Goal: Information Seeking & Learning: Compare options

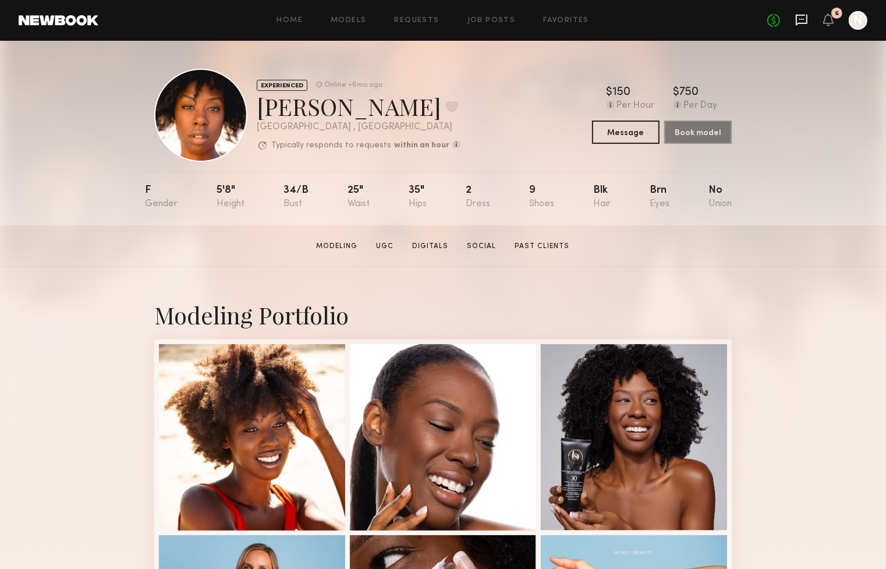
click at [803, 22] on icon at bounding box center [801, 19] width 13 height 13
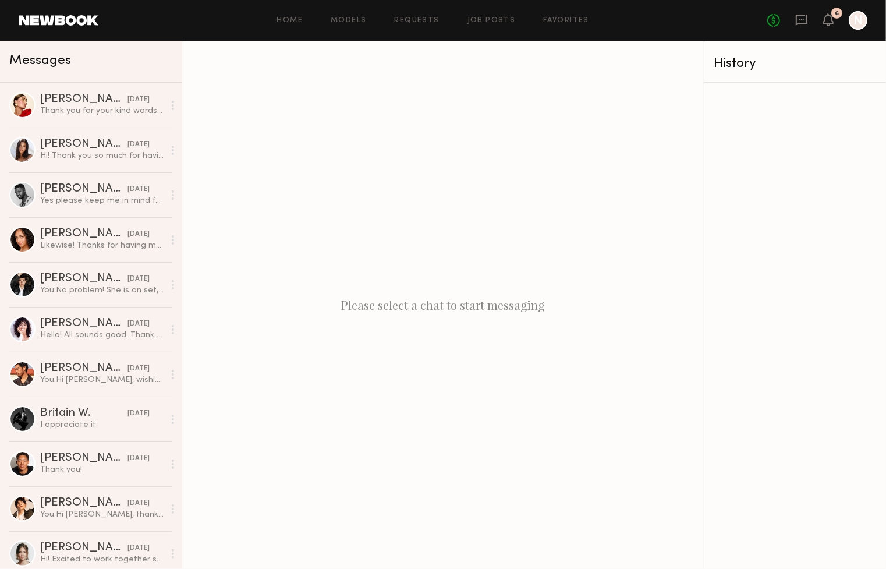
click at [855, 26] on div at bounding box center [858, 20] width 19 height 19
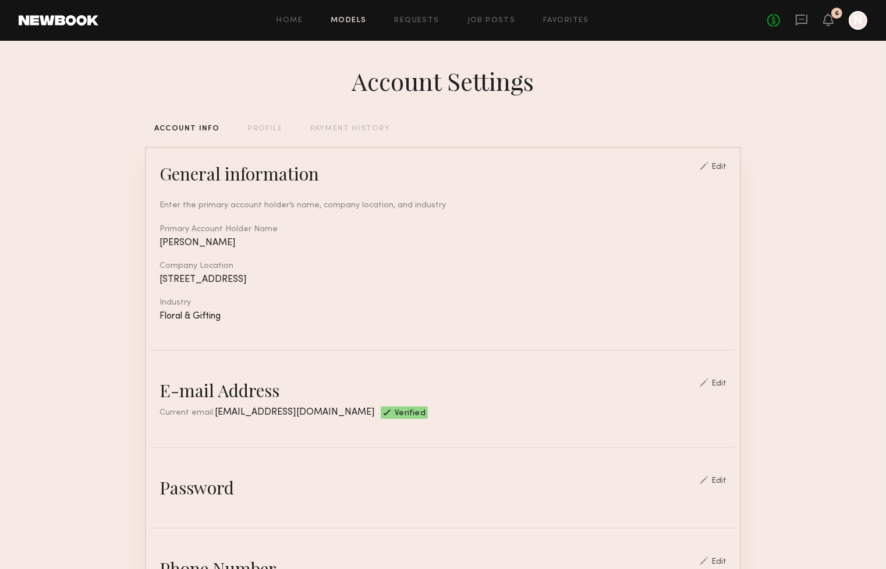
click at [354, 20] on link "Models" at bounding box center [349, 21] width 36 height 8
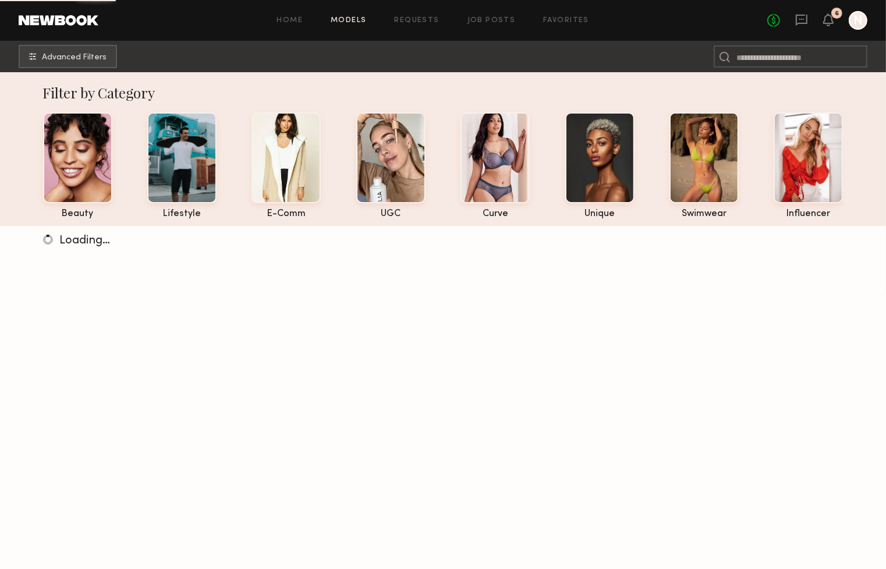
scroll to position [3, 0]
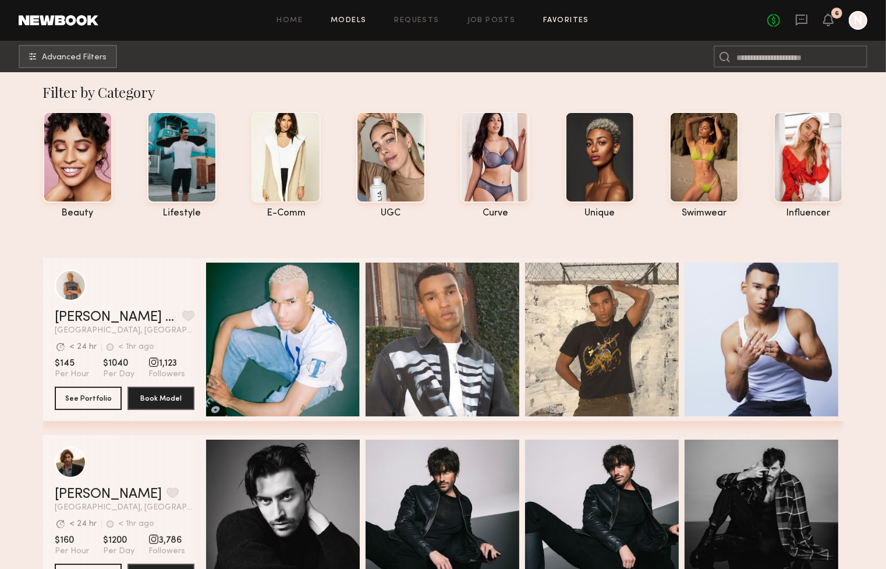
click at [580, 20] on link "Favorites" at bounding box center [566, 21] width 46 height 8
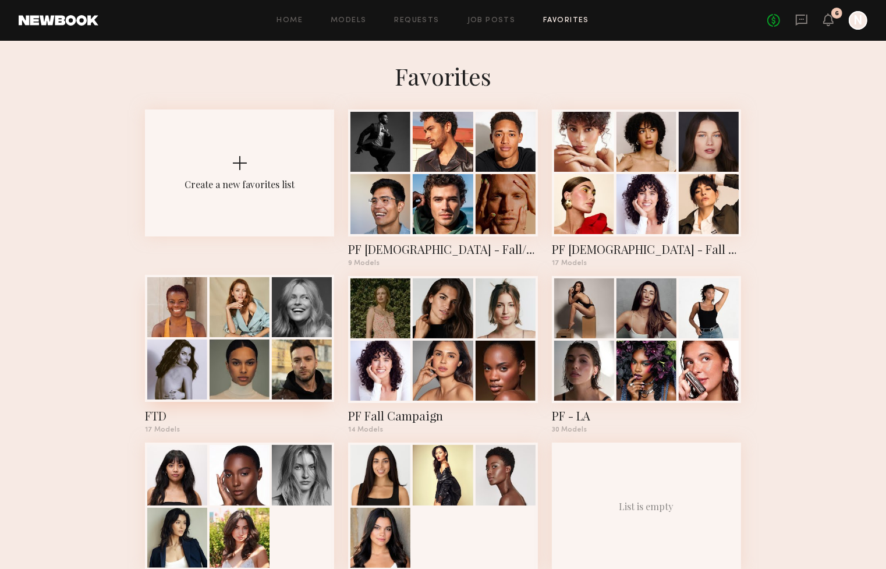
click at [281, 392] on div at bounding box center [302, 369] width 60 height 60
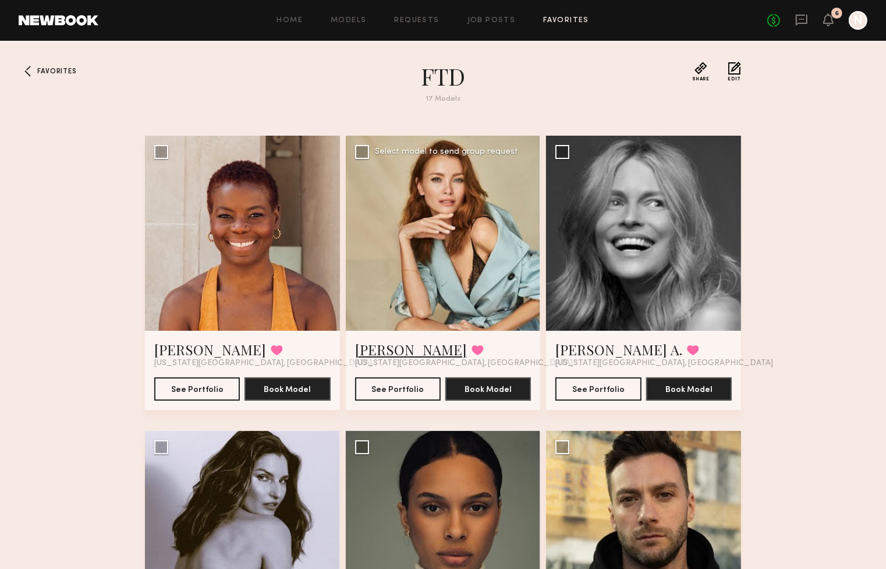
click at [387, 349] on link "Nina B." at bounding box center [411, 349] width 112 height 19
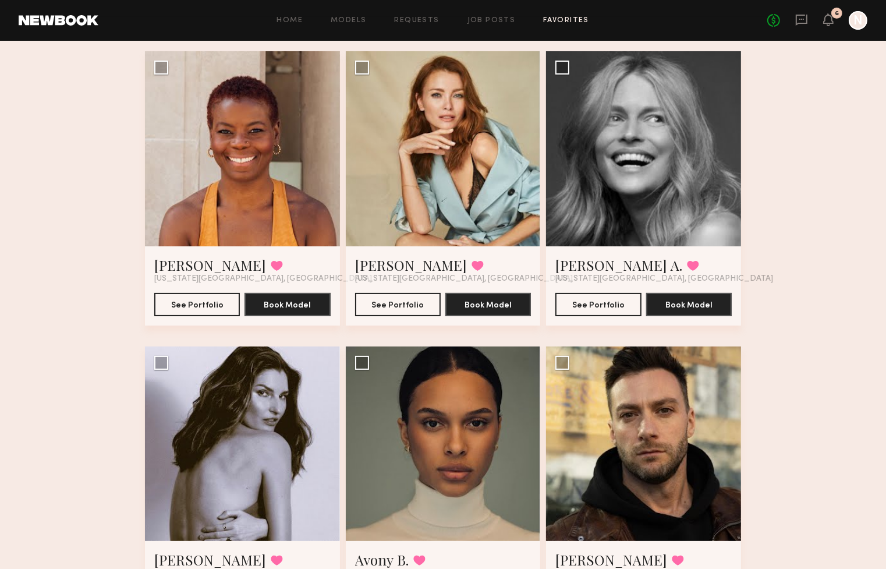
scroll to position [41, 0]
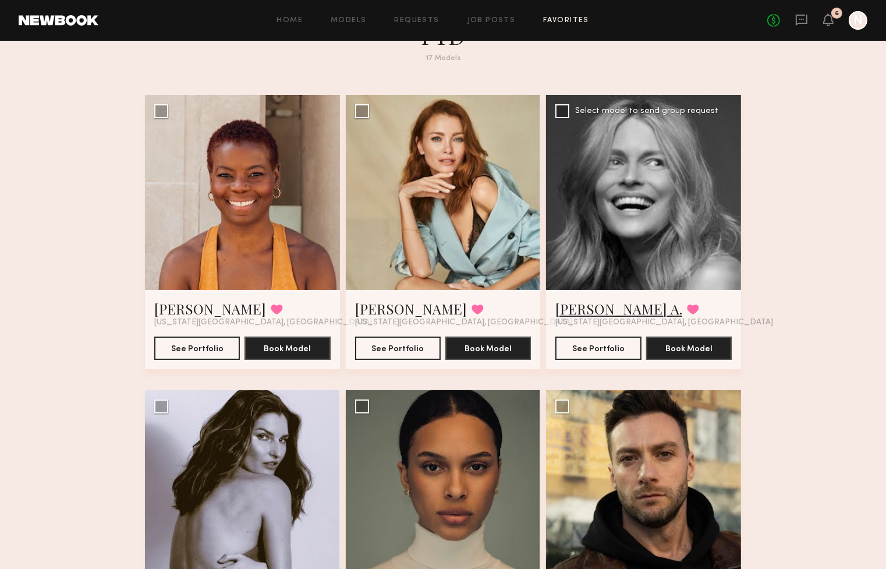
click at [595, 304] on link "Hartje A." at bounding box center [618, 308] width 127 height 19
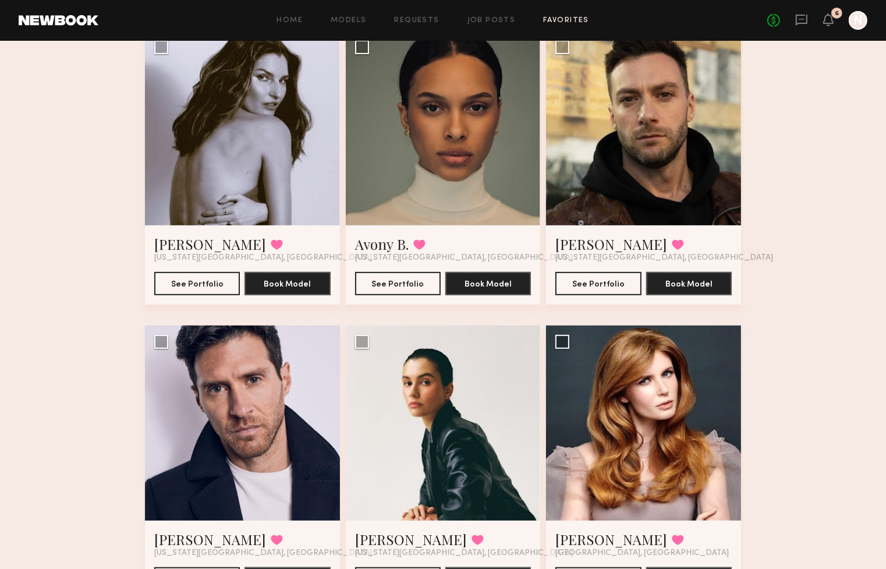
scroll to position [398, 0]
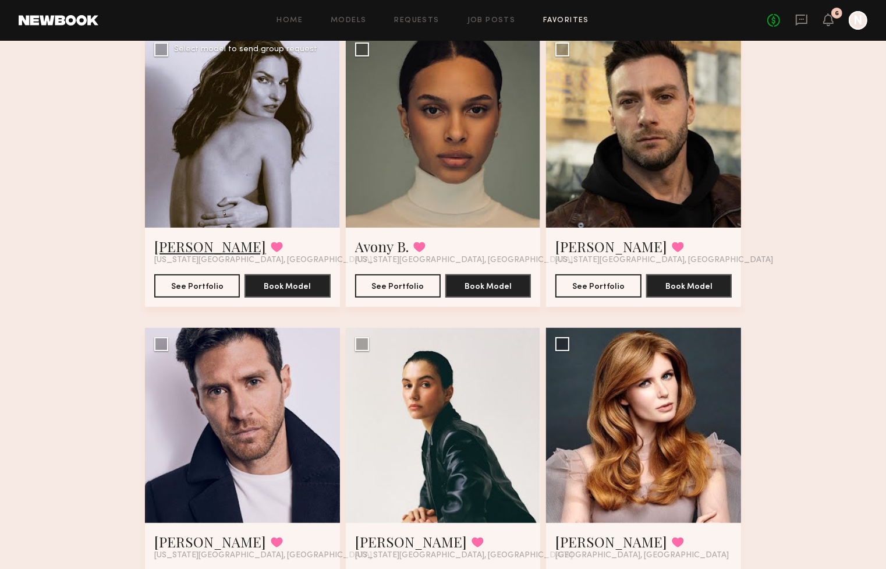
click at [185, 245] on link "Milena M." at bounding box center [210, 246] width 112 height 19
click at [370, 245] on link "Avony B." at bounding box center [382, 246] width 54 height 19
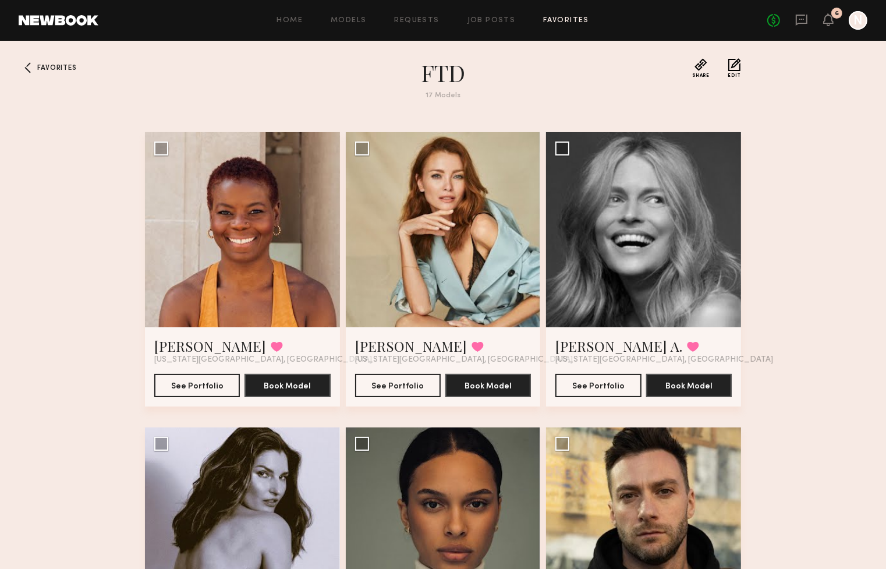
scroll to position [0, 0]
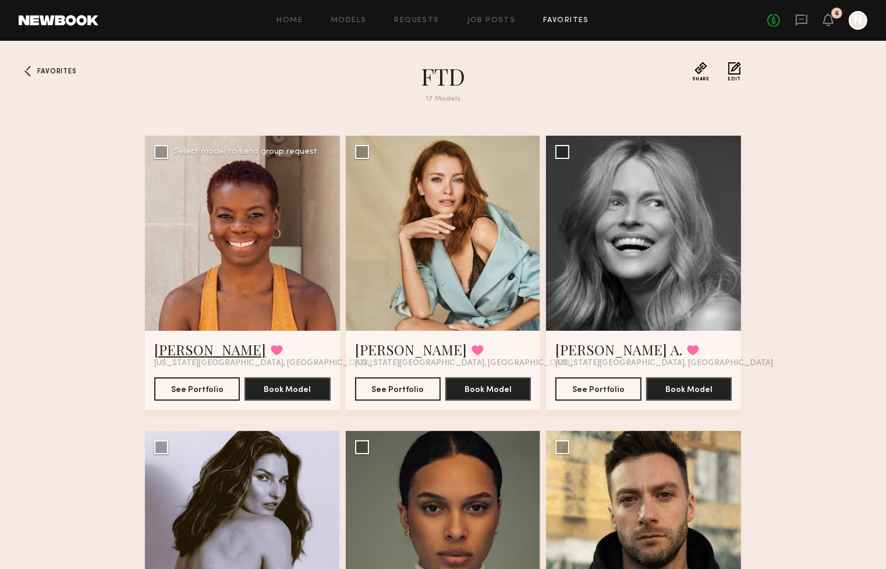
click at [198, 355] on link "Genail M." at bounding box center [210, 349] width 112 height 19
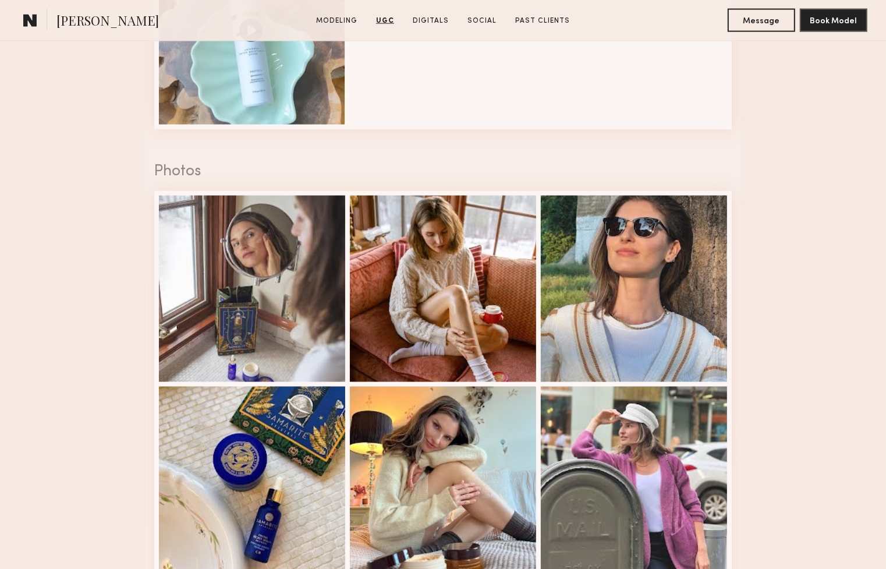
scroll to position [1533, 0]
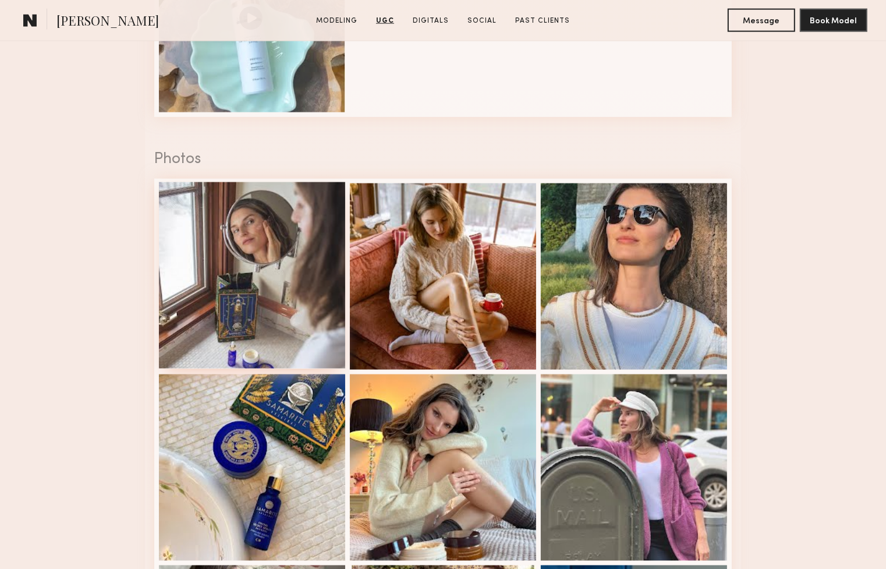
click at [275, 281] on div at bounding box center [252, 275] width 186 height 186
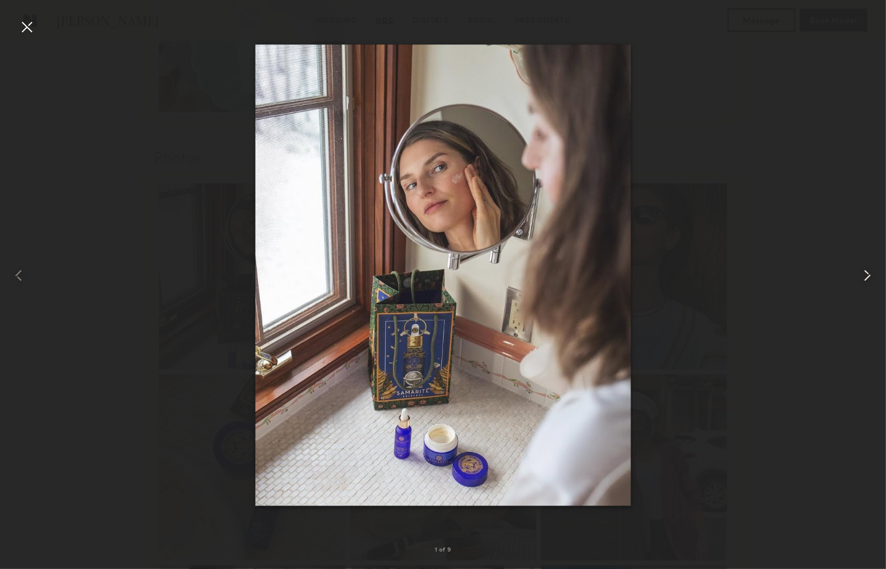
click at [868, 276] on common-icon at bounding box center [867, 275] width 19 height 19
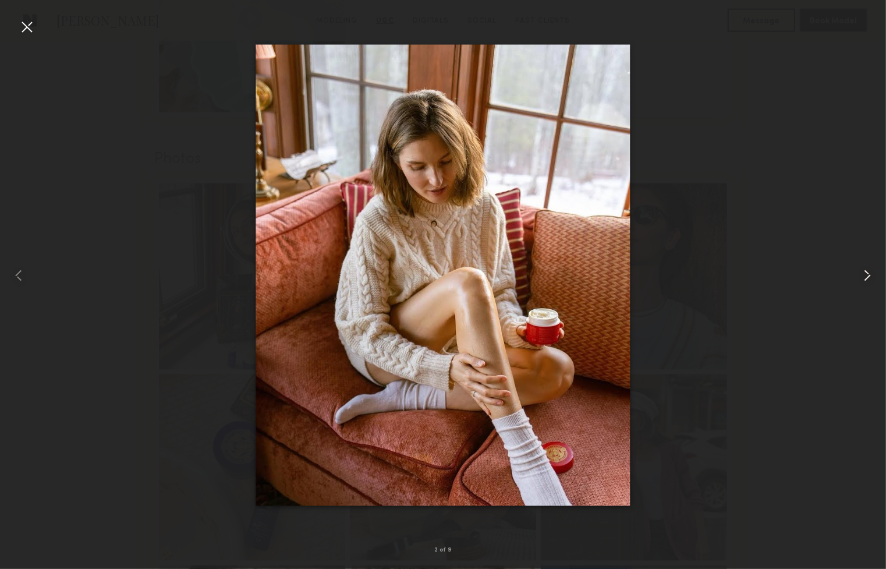
click at [868, 276] on common-icon at bounding box center [867, 275] width 19 height 19
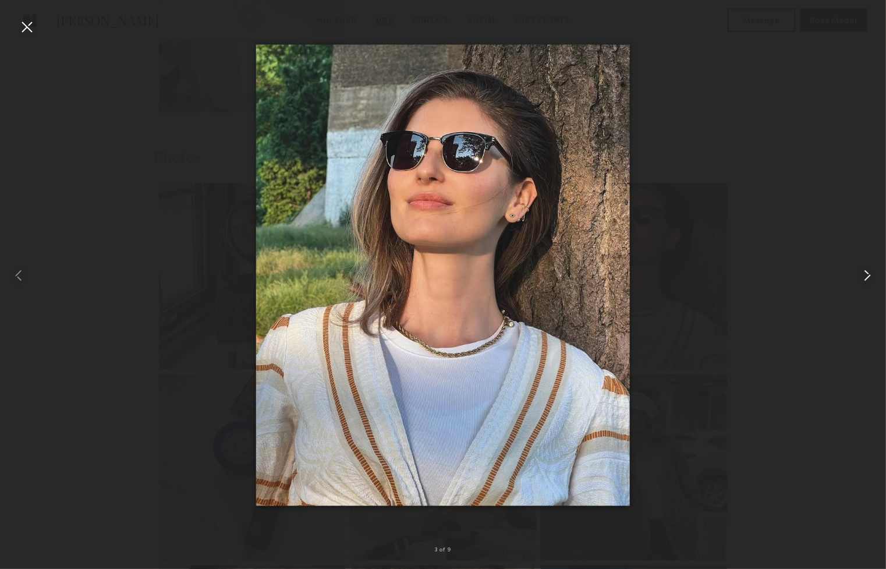
click at [868, 276] on common-icon at bounding box center [867, 275] width 19 height 19
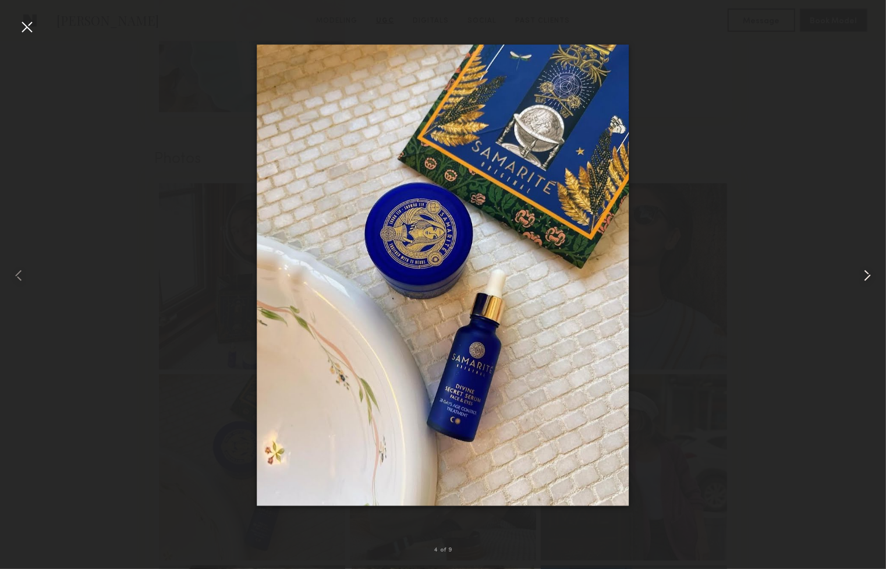
click at [868, 276] on common-icon at bounding box center [867, 275] width 19 height 19
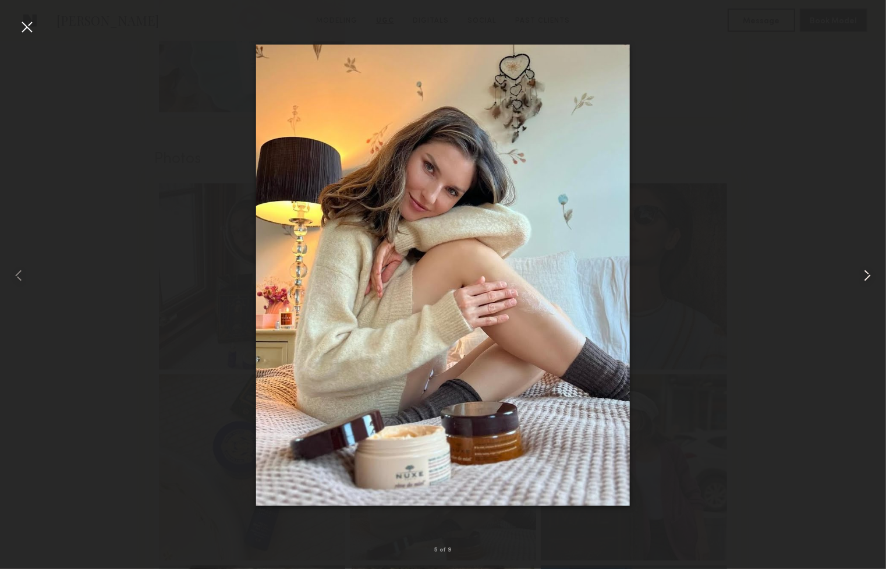
click at [868, 276] on common-icon at bounding box center [867, 275] width 19 height 19
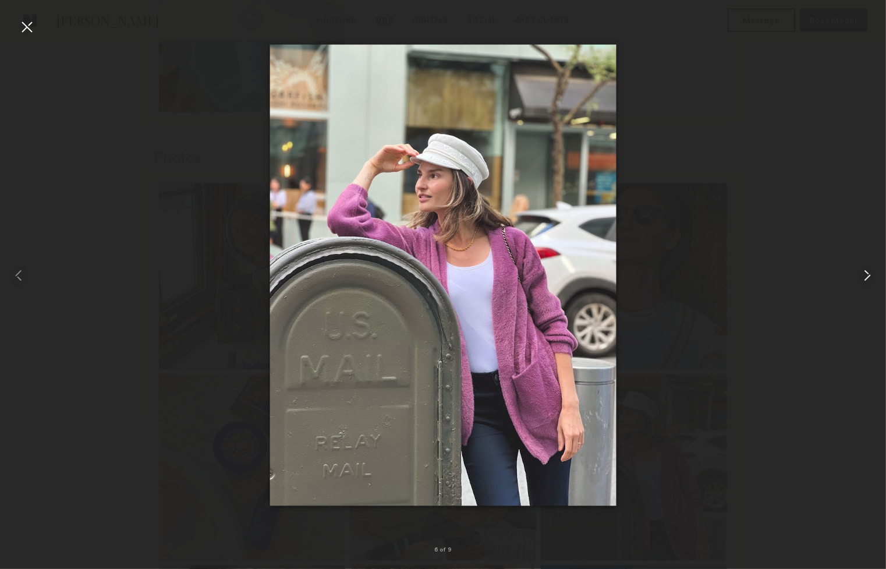
click at [868, 276] on common-icon at bounding box center [867, 275] width 19 height 19
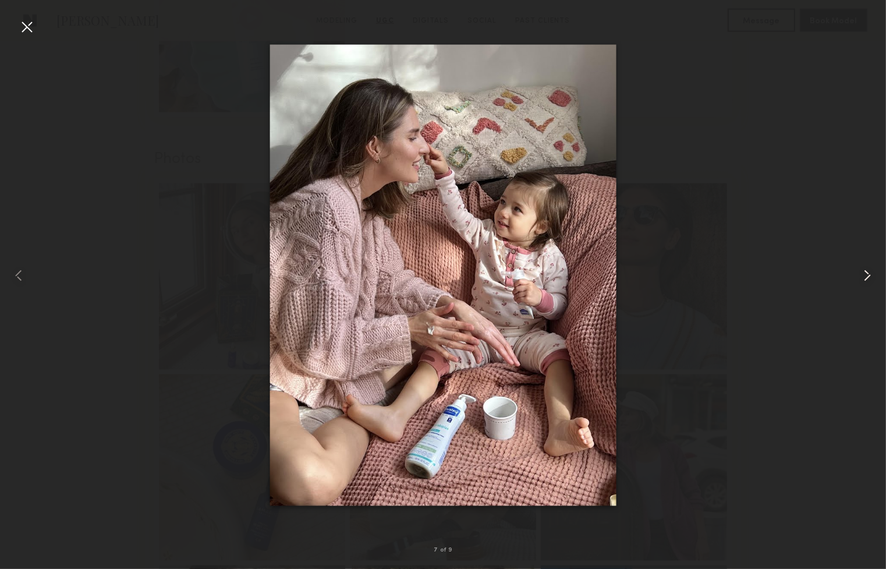
click at [868, 276] on common-icon at bounding box center [867, 275] width 19 height 19
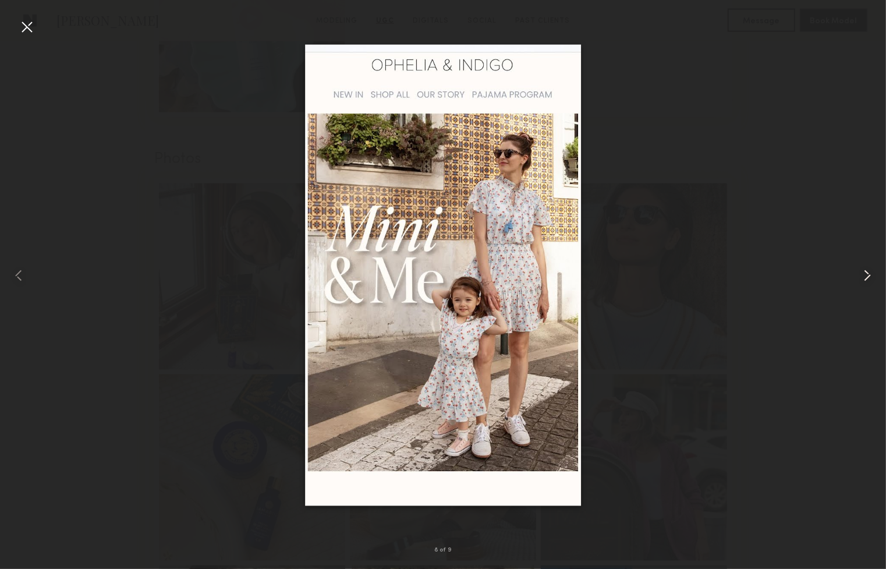
click at [868, 276] on common-icon at bounding box center [867, 275] width 19 height 19
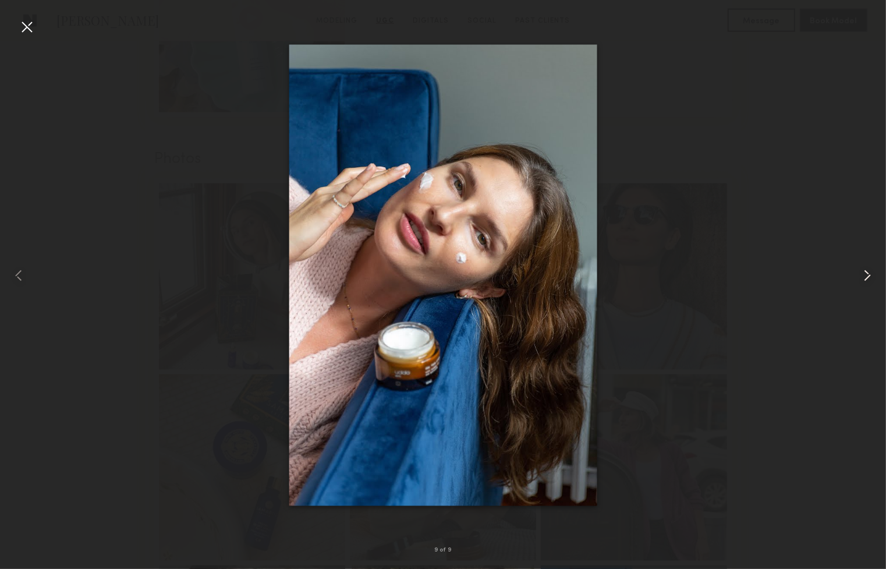
click at [868, 276] on common-icon at bounding box center [867, 275] width 19 height 19
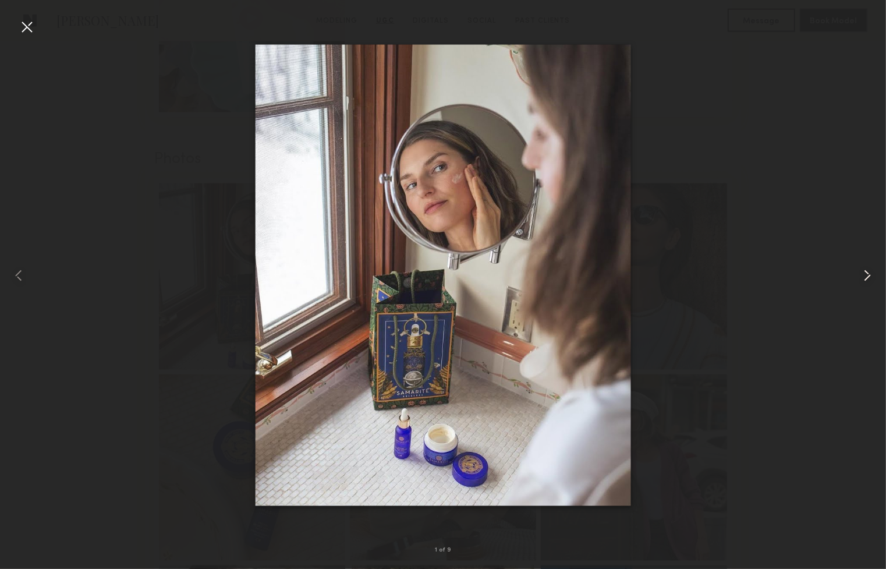
click at [868, 276] on common-icon at bounding box center [867, 275] width 19 height 19
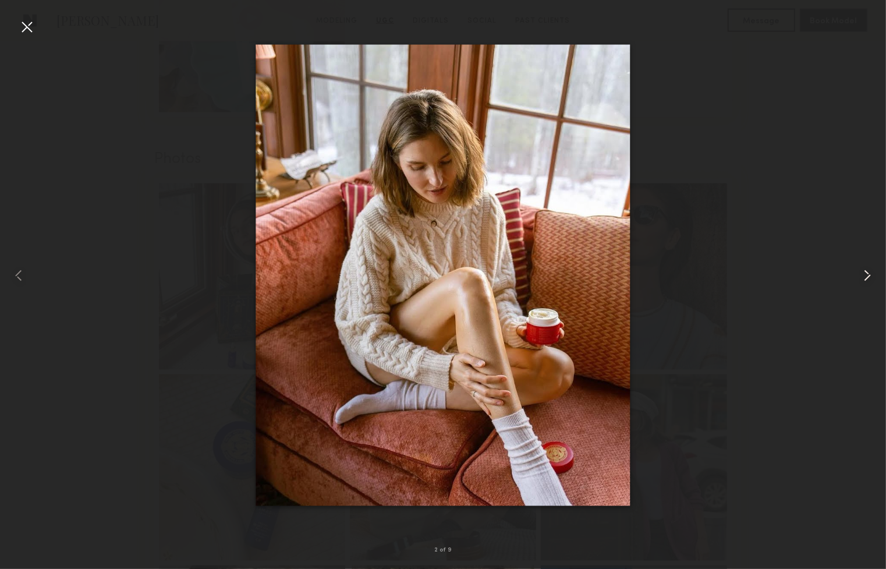
click at [868, 276] on common-icon at bounding box center [867, 275] width 19 height 19
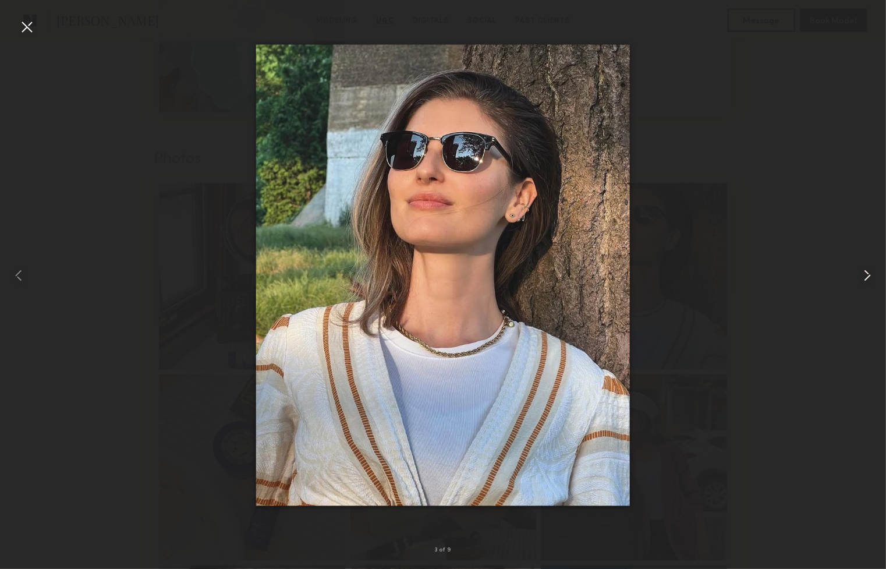
click at [868, 276] on common-icon at bounding box center [867, 275] width 19 height 19
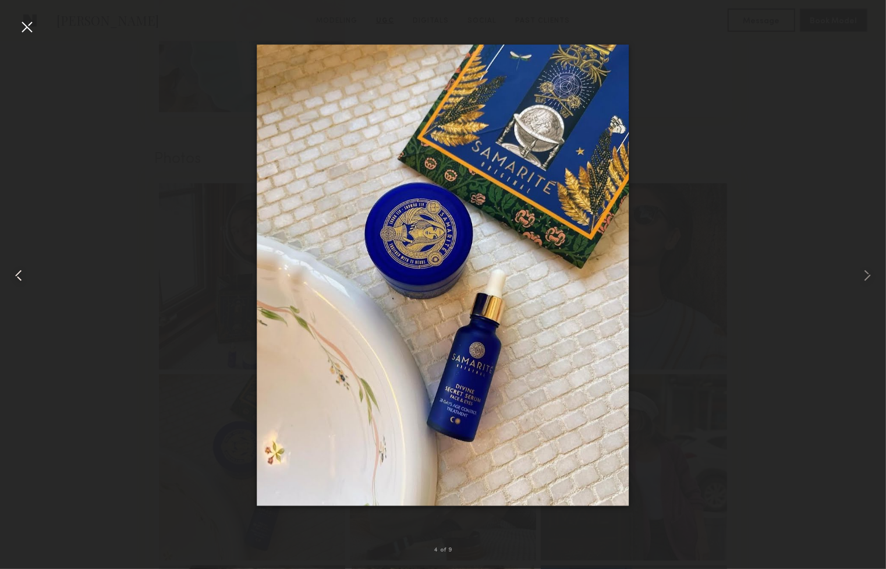
click at [19, 23] on div at bounding box center [26, 26] width 19 height 19
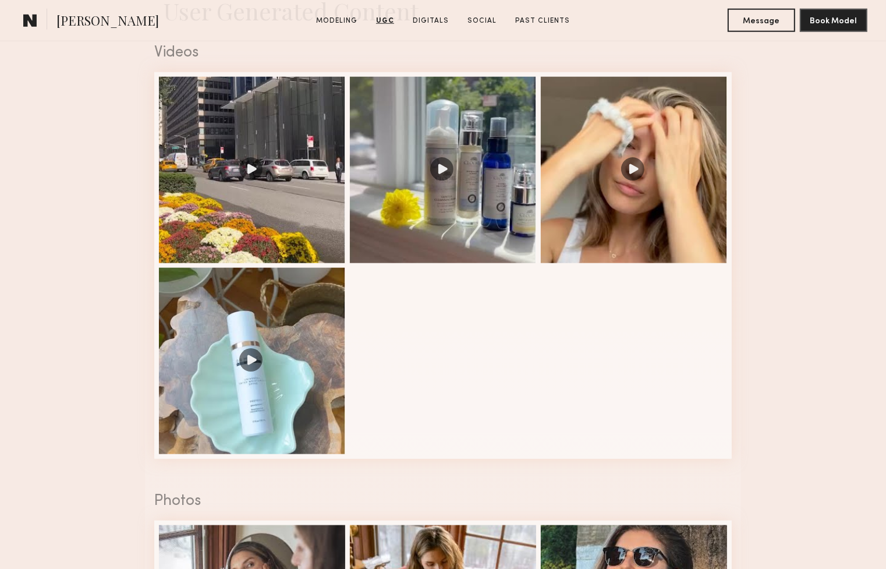
scroll to position [1140, 0]
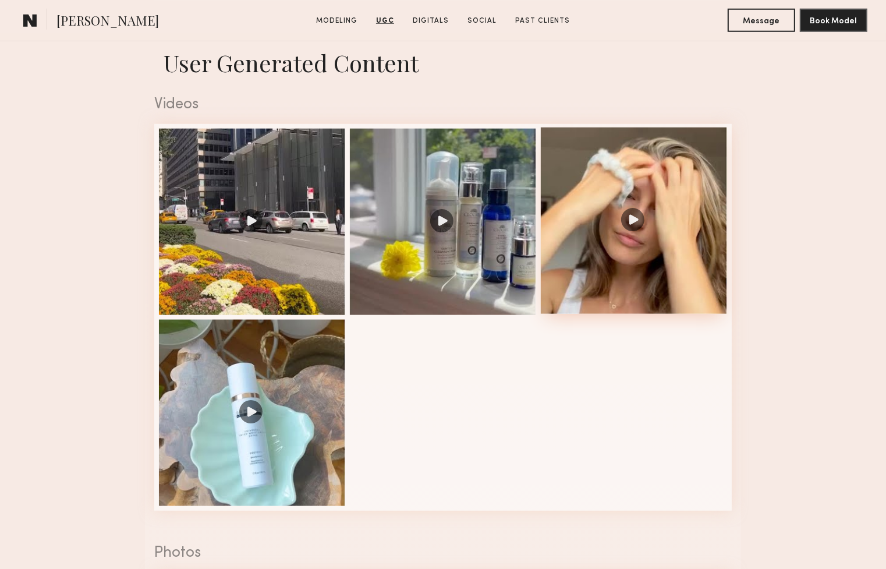
click at [605, 185] on div at bounding box center [634, 220] width 186 height 186
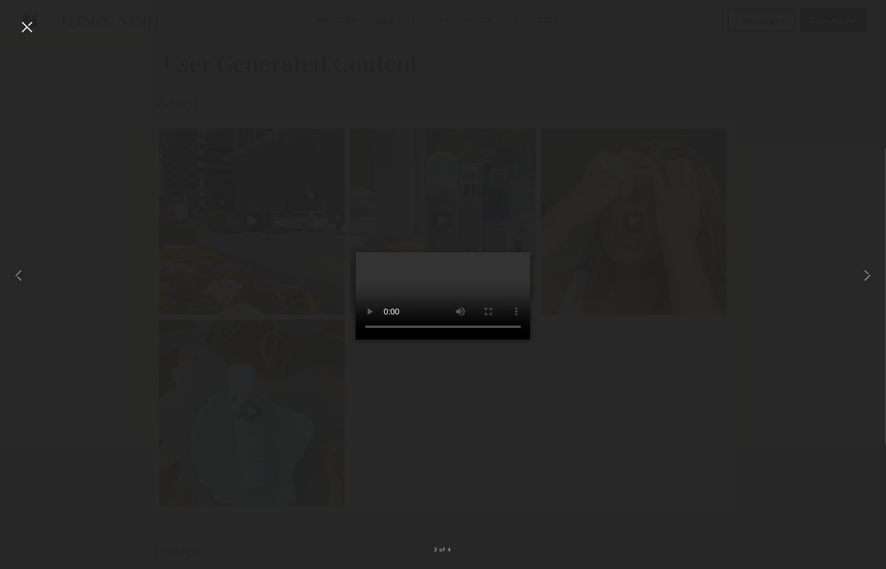
click at [26, 28] on div at bounding box center [26, 26] width 19 height 19
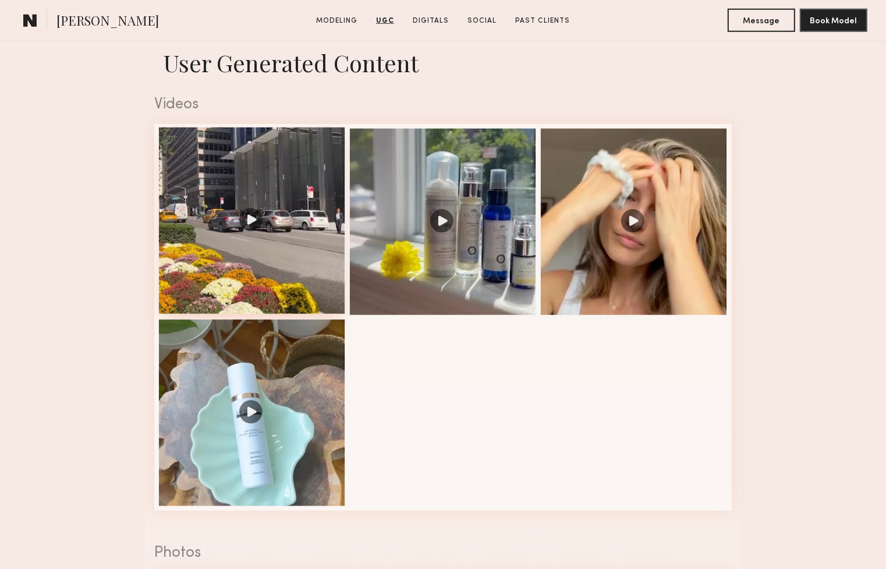
click at [249, 212] on div at bounding box center [252, 220] width 186 height 186
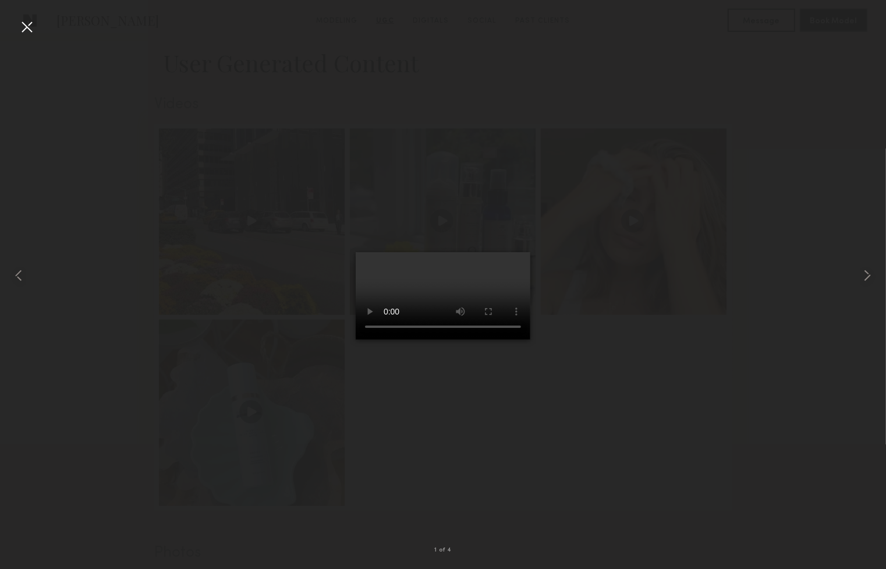
click at [23, 26] on div at bounding box center [26, 26] width 19 height 19
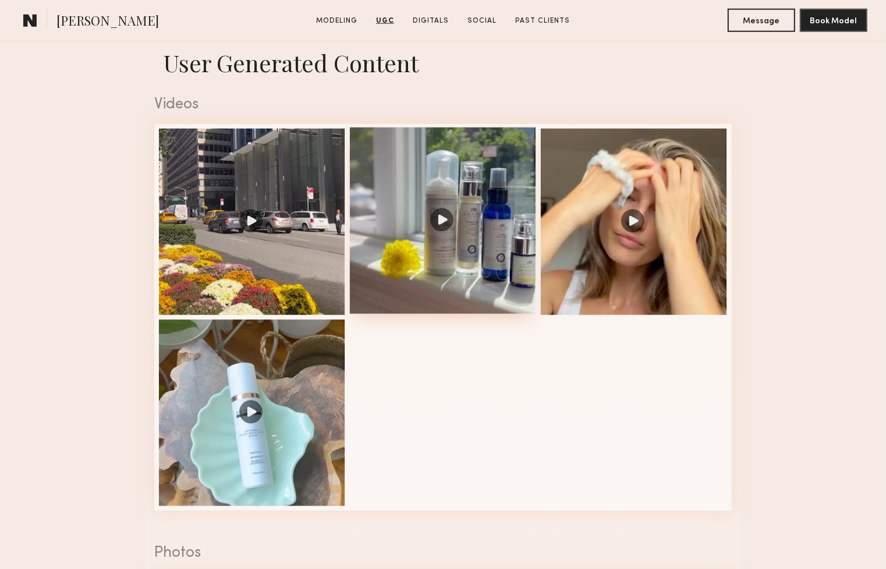
click at [433, 199] on div at bounding box center [443, 220] width 186 height 186
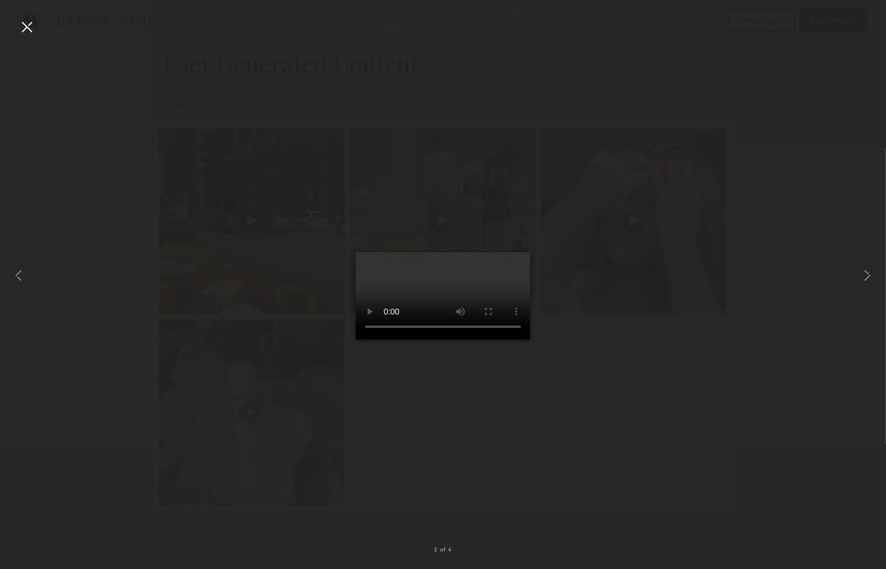
click at [31, 27] on div at bounding box center [26, 26] width 19 height 19
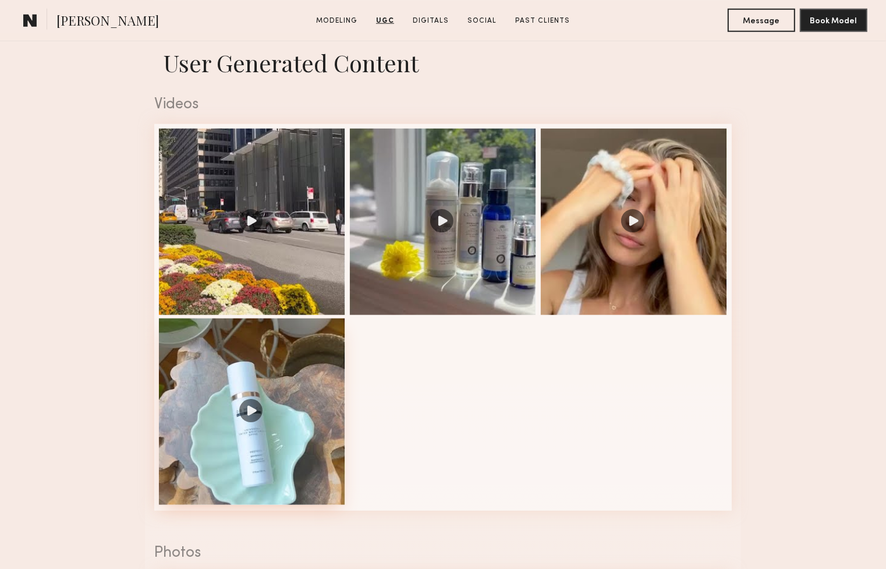
click at [254, 414] on div at bounding box center [252, 411] width 186 height 186
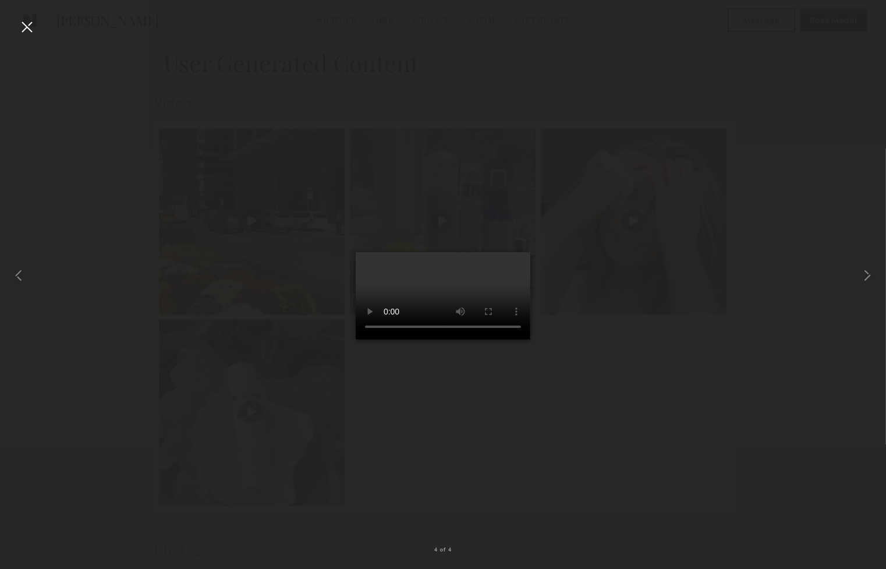
click at [27, 29] on div at bounding box center [26, 26] width 19 height 19
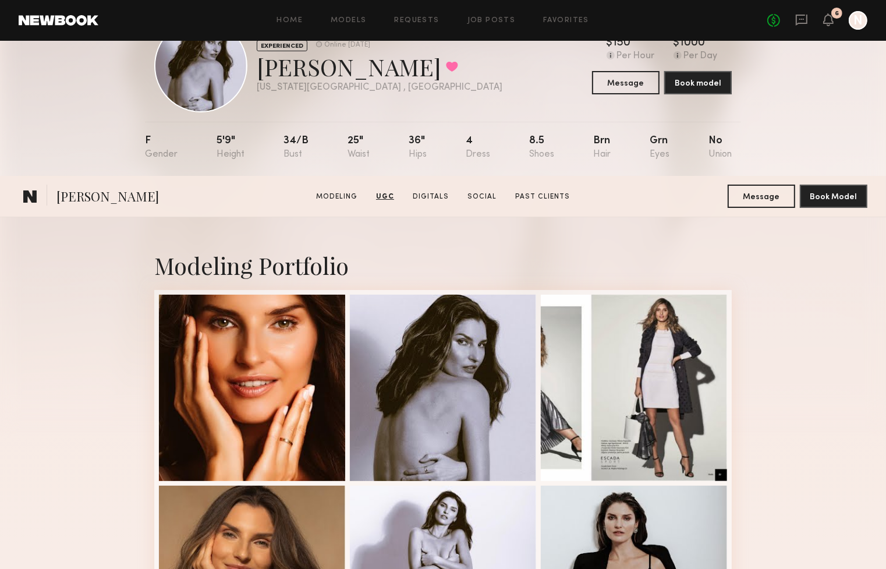
scroll to position [0, 0]
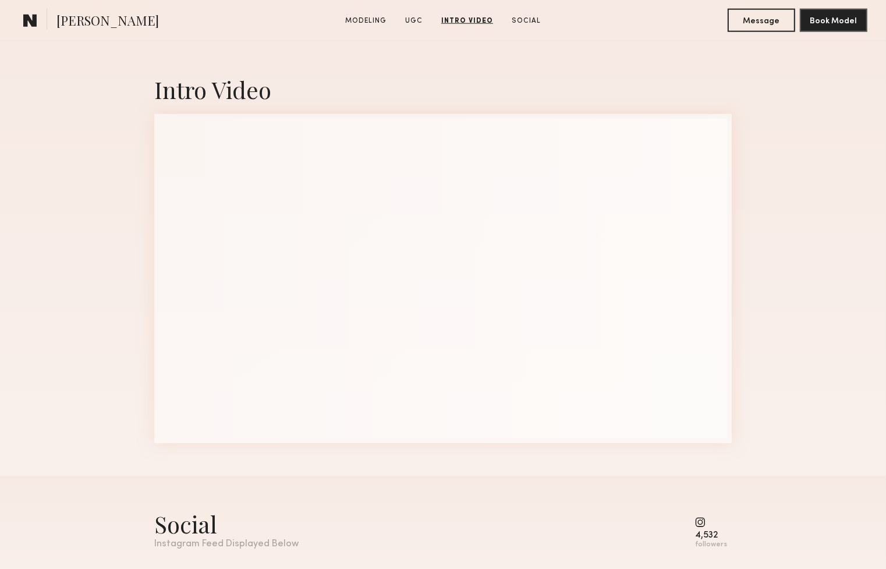
scroll to position [1235, 0]
